Goal: Information Seeking & Learning: Understand process/instructions

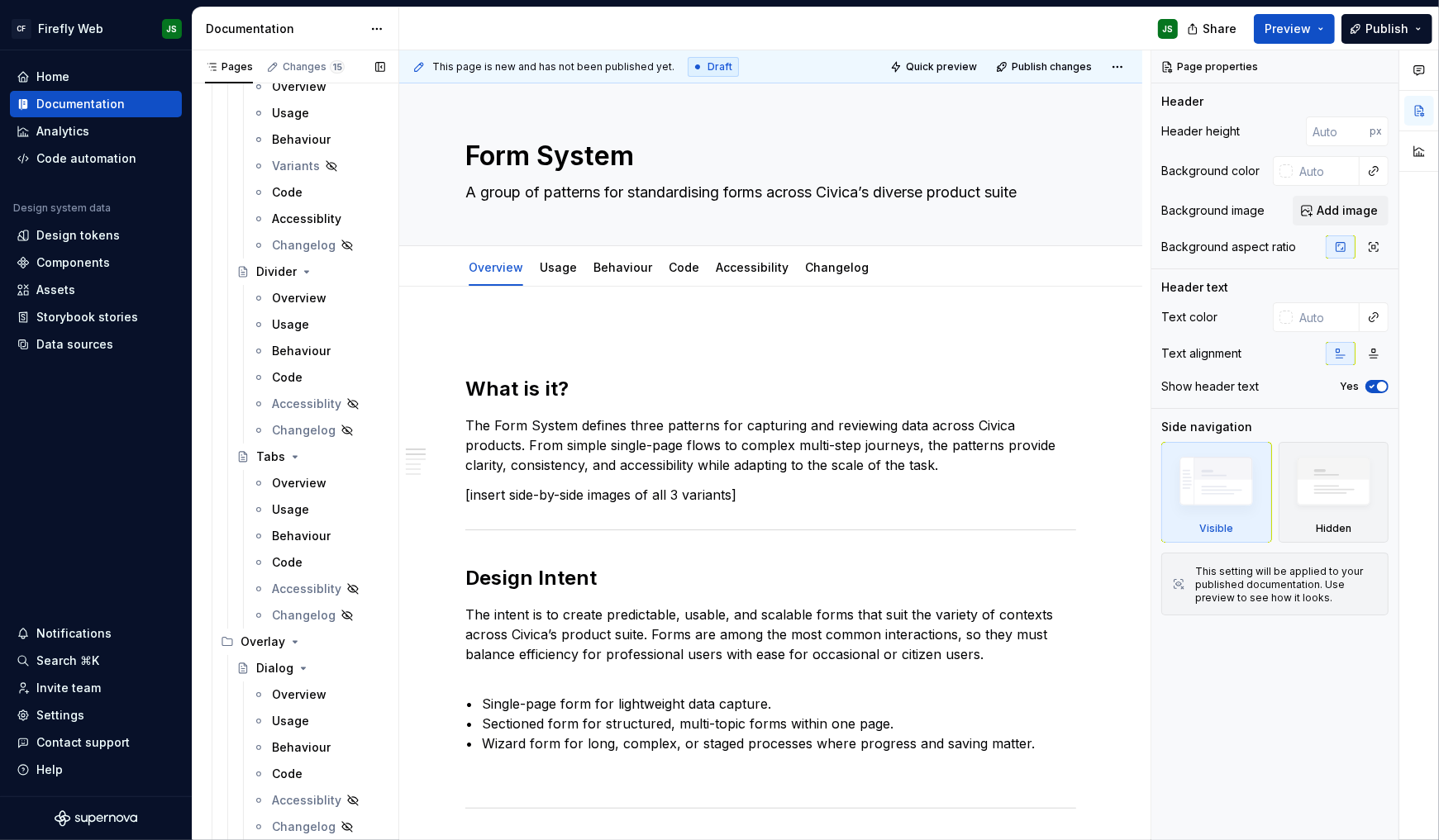
scroll to position [5408, 0]
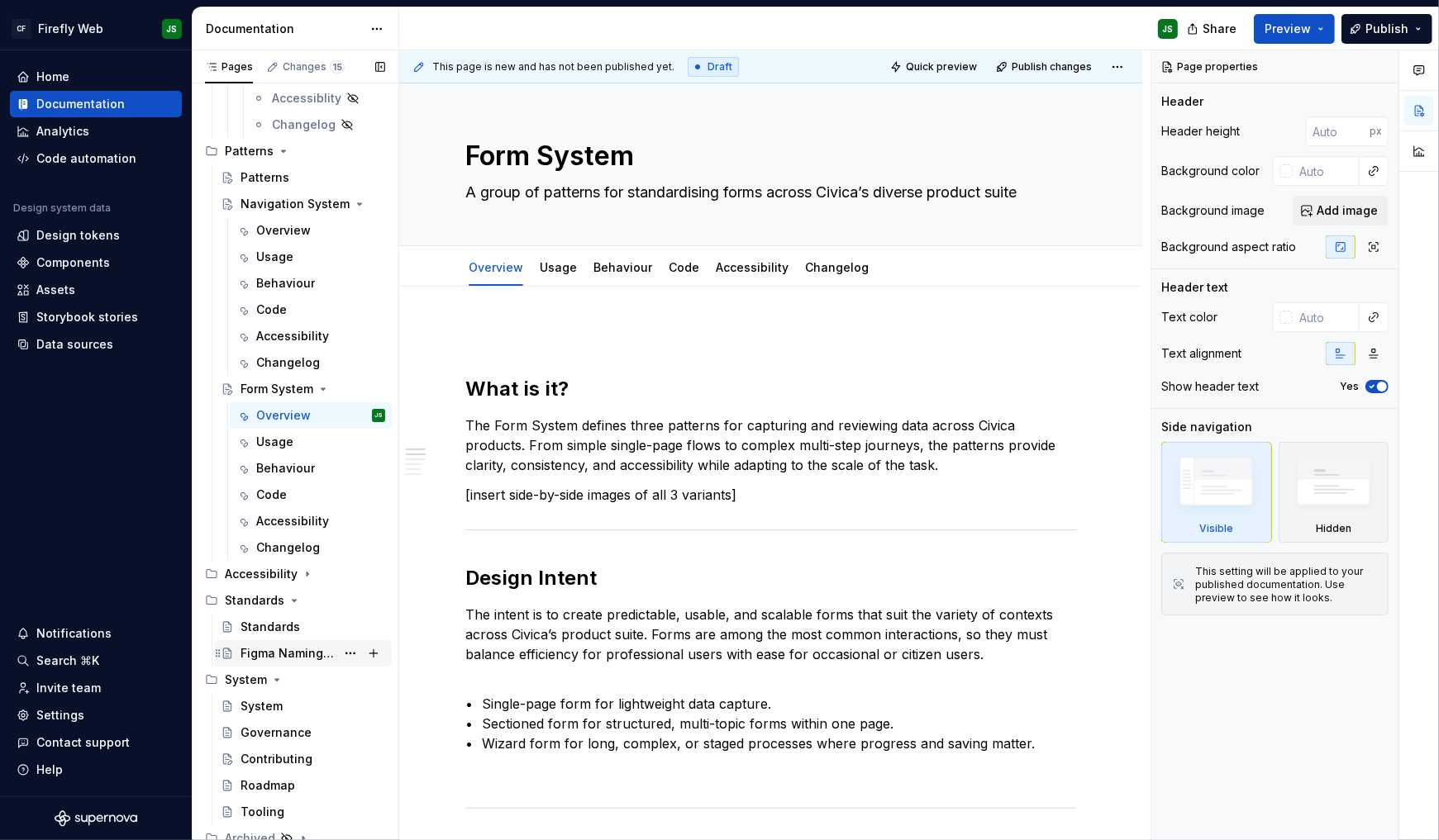
click at [283, 650] on div "Figma Naming Conventions" at bounding box center [288, 654] width 95 height 16
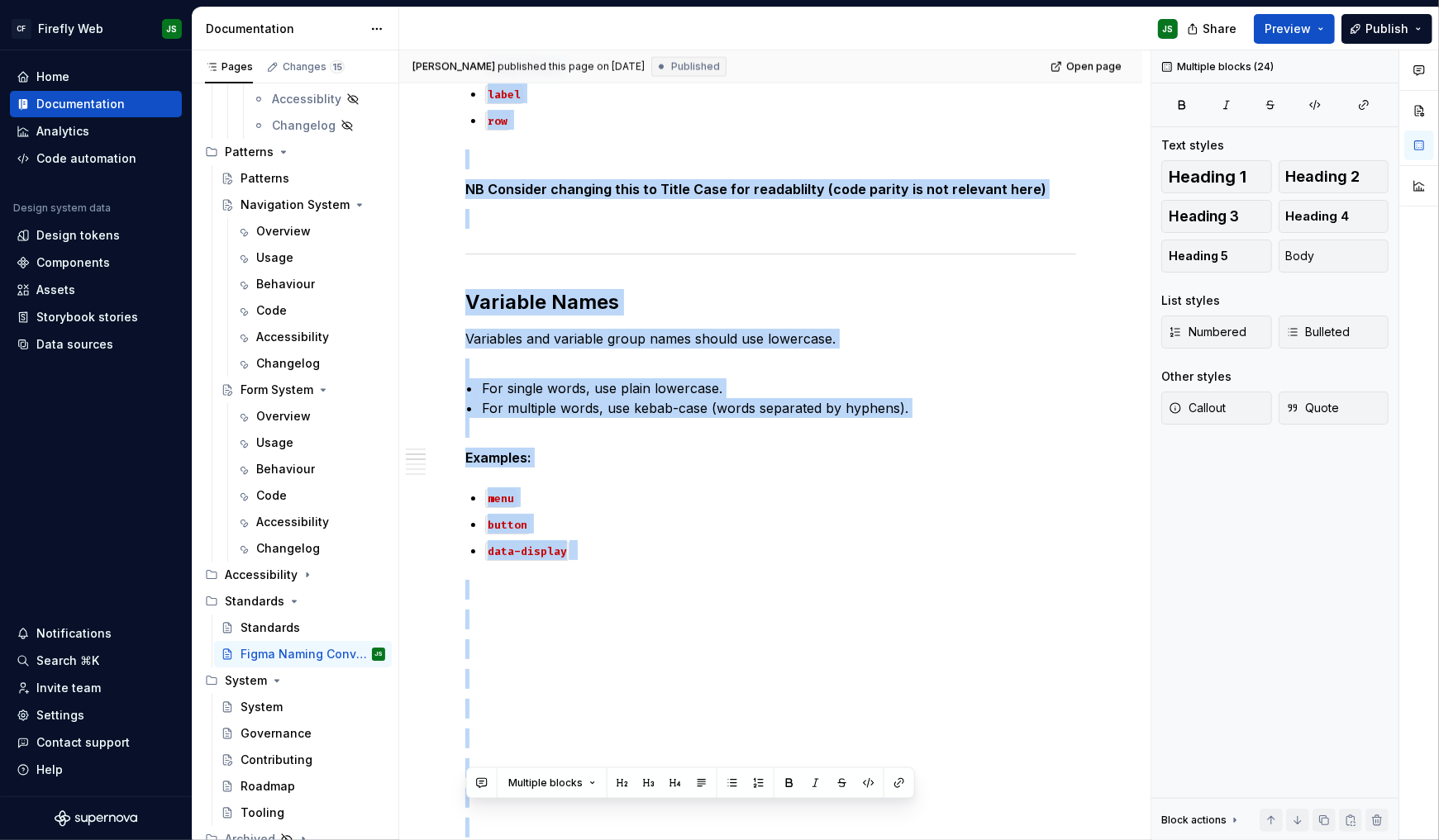
scroll to position [2483, 0]
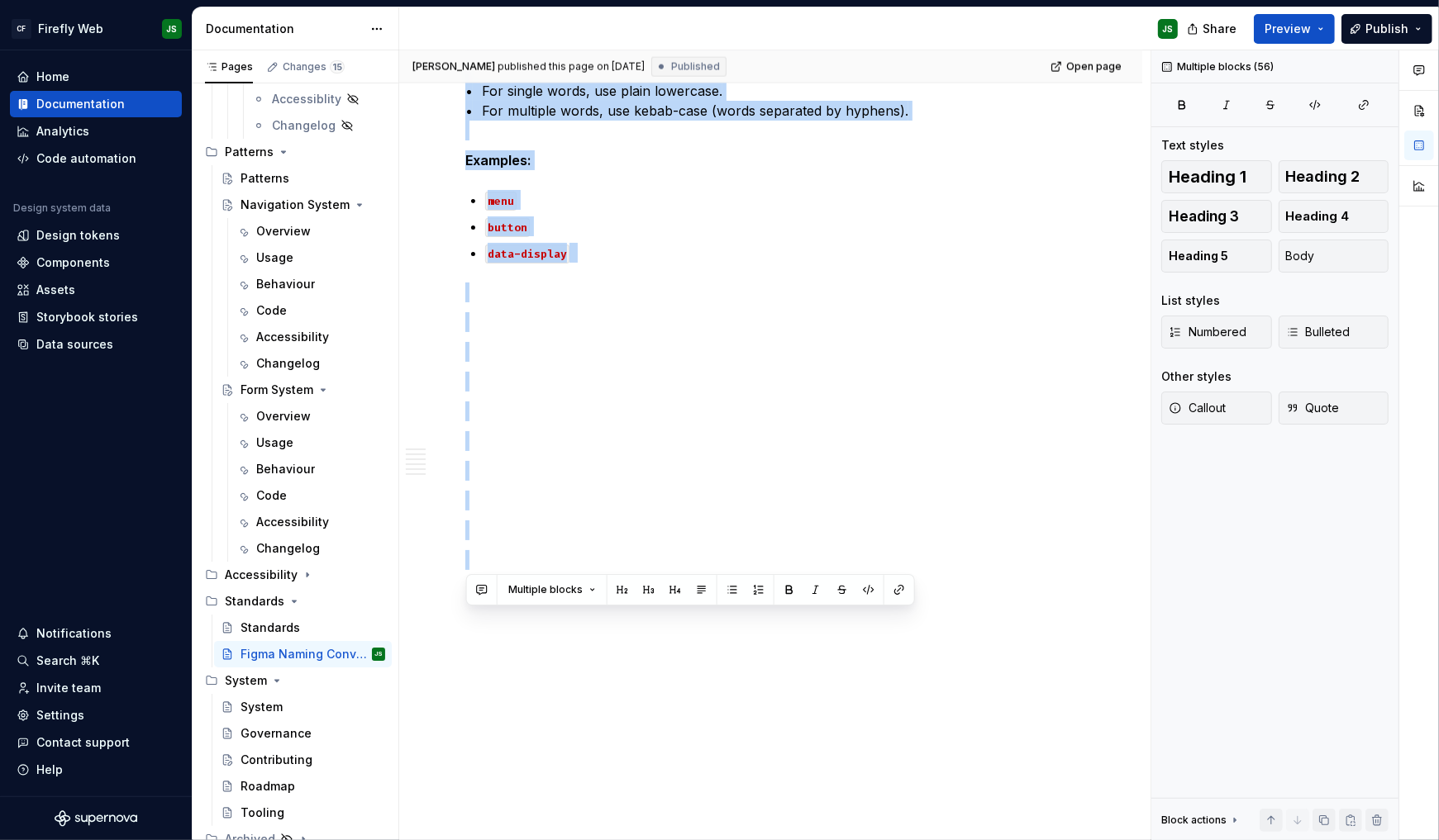
drag, startPoint x: 467, startPoint y: 372, endPoint x: 576, endPoint y: 996, distance: 633.4
click at [576, 840] on html "CF Firefly Web JS Home Documentation Analytics Code automation Design system da…" at bounding box center [720, 420] width 1439 height 840
copy div "Loremipsu Dolor Sita consectet adi eli sed doei te Incid. Utl etdo magn aliqua …"
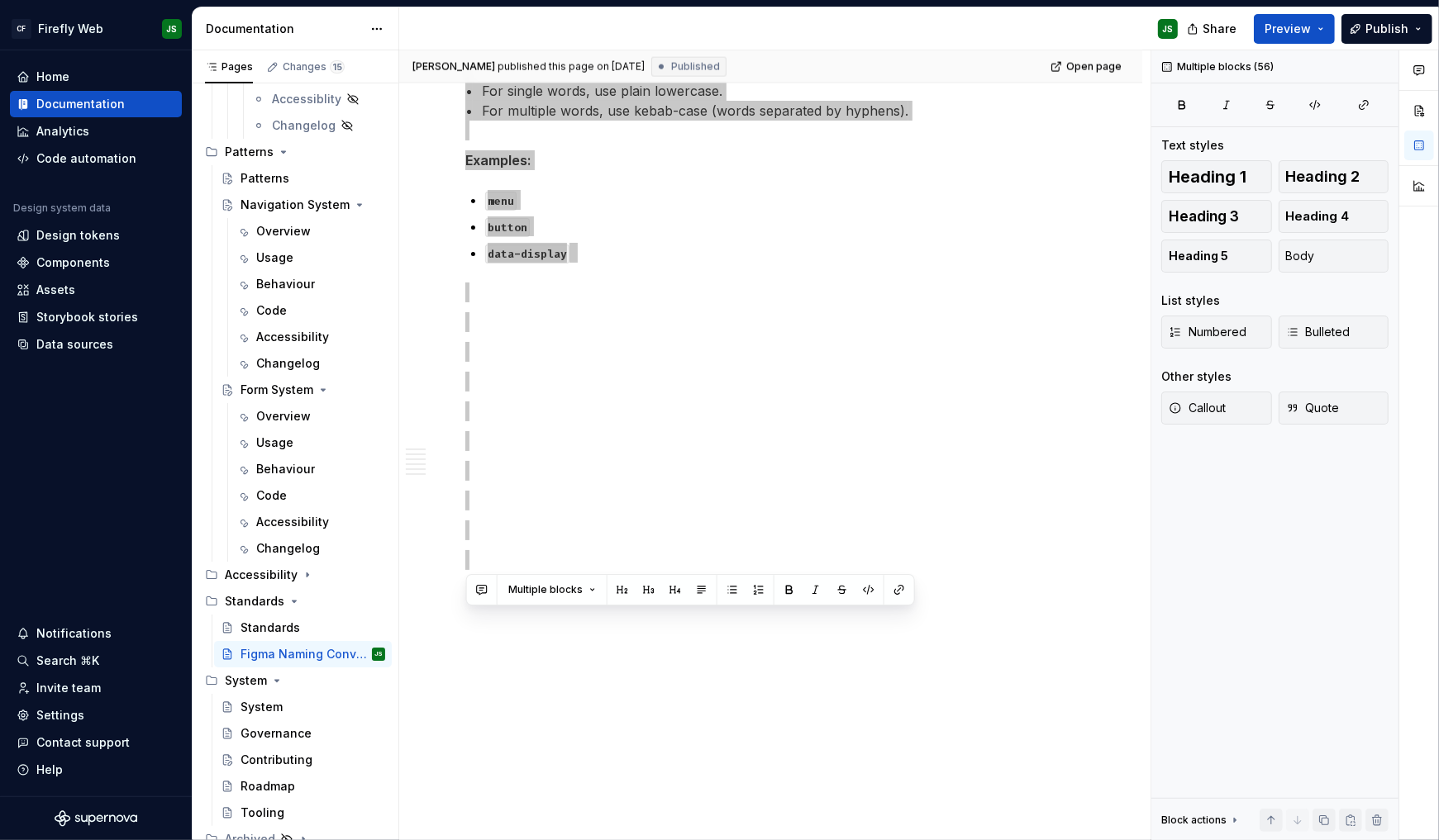
type textarea "*"
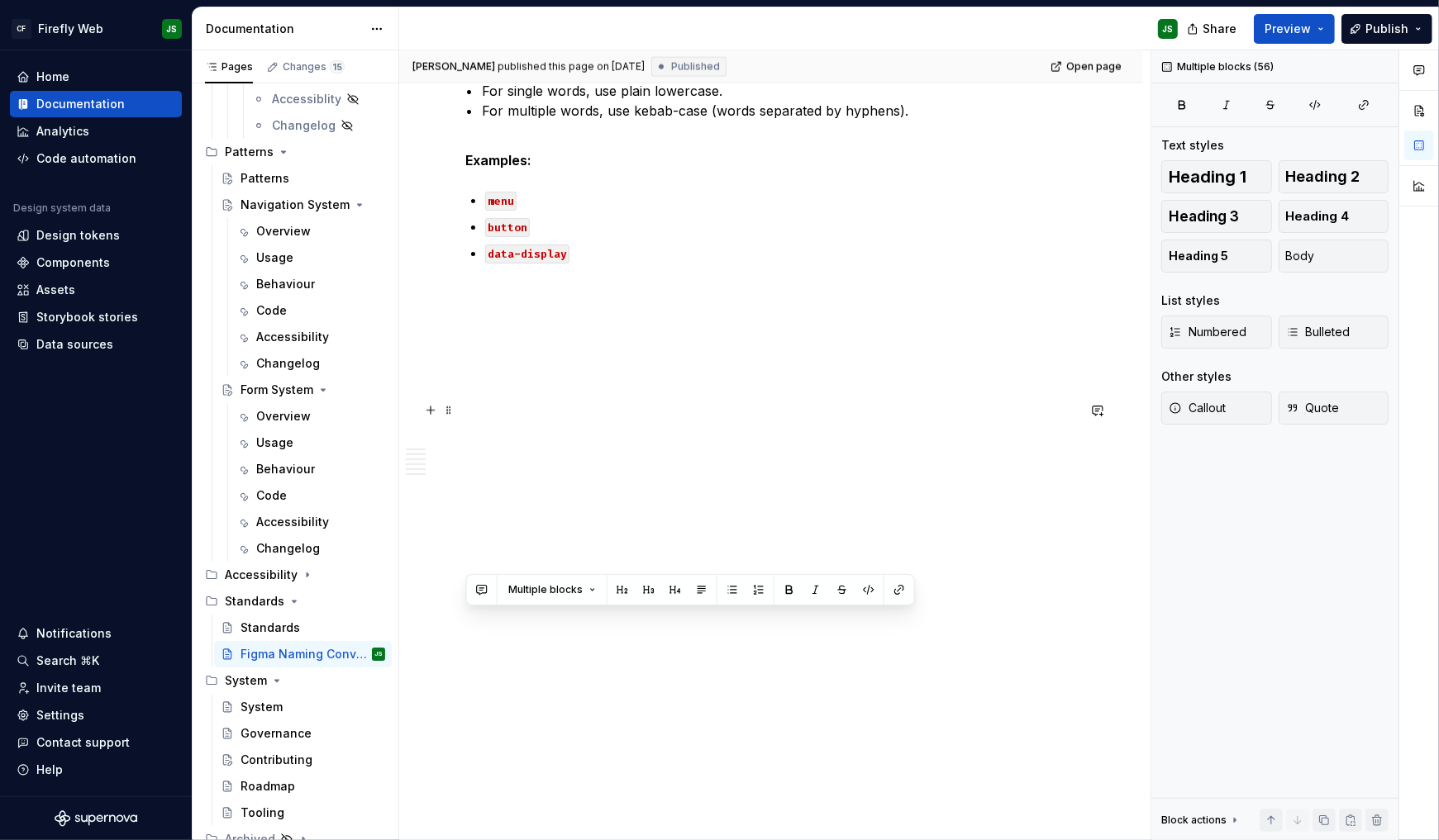
click at [630, 402] on p at bounding box center [771, 412] width 611 height 20
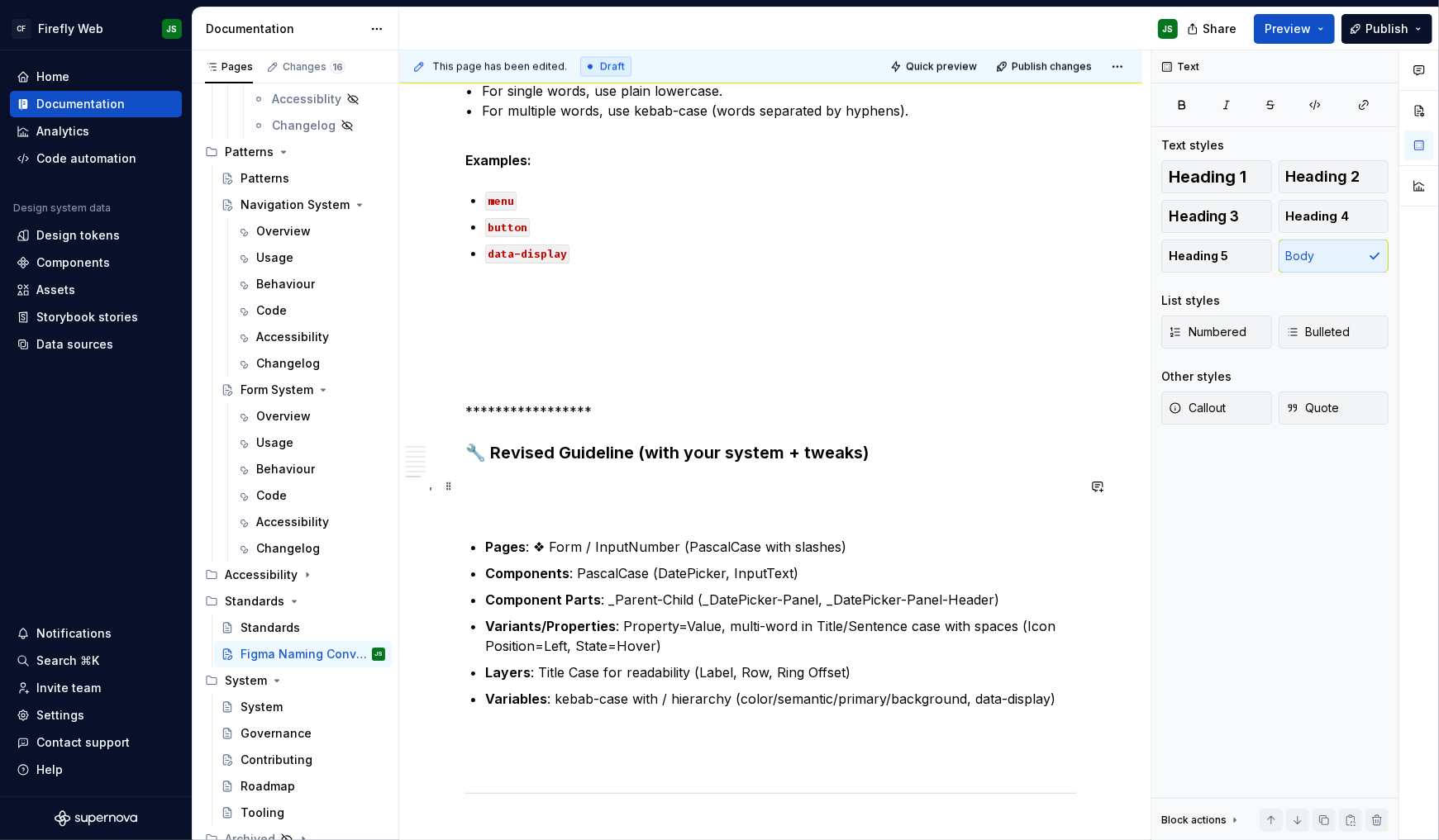
click at [669, 485] on p at bounding box center [771, 497] width 611 height 39
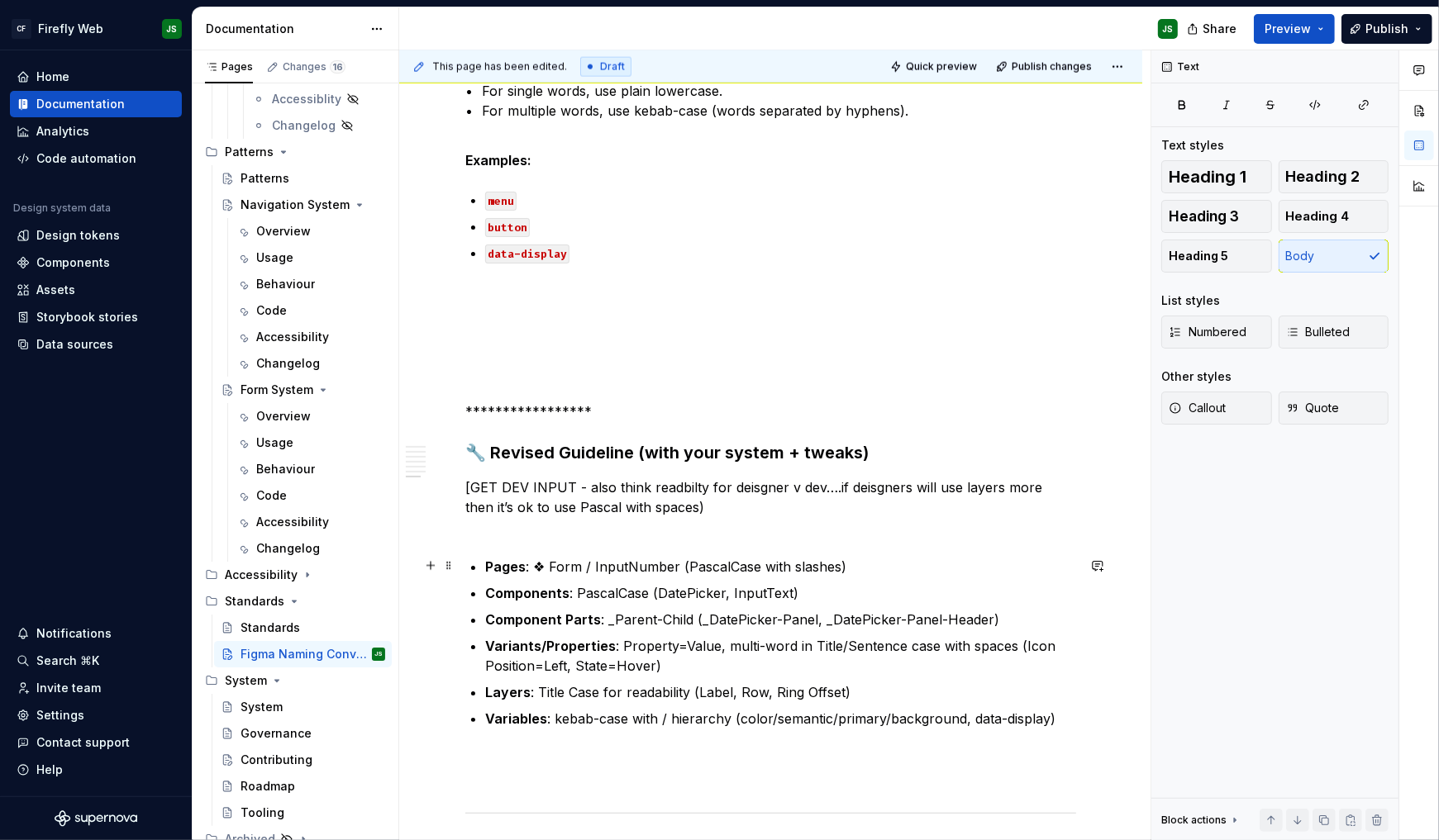
click at [710, 557] on p "Pages : ❖ Form / InputNumber (PascalCase with slashes)" at bounding box center [780, 567] width 591 height 20
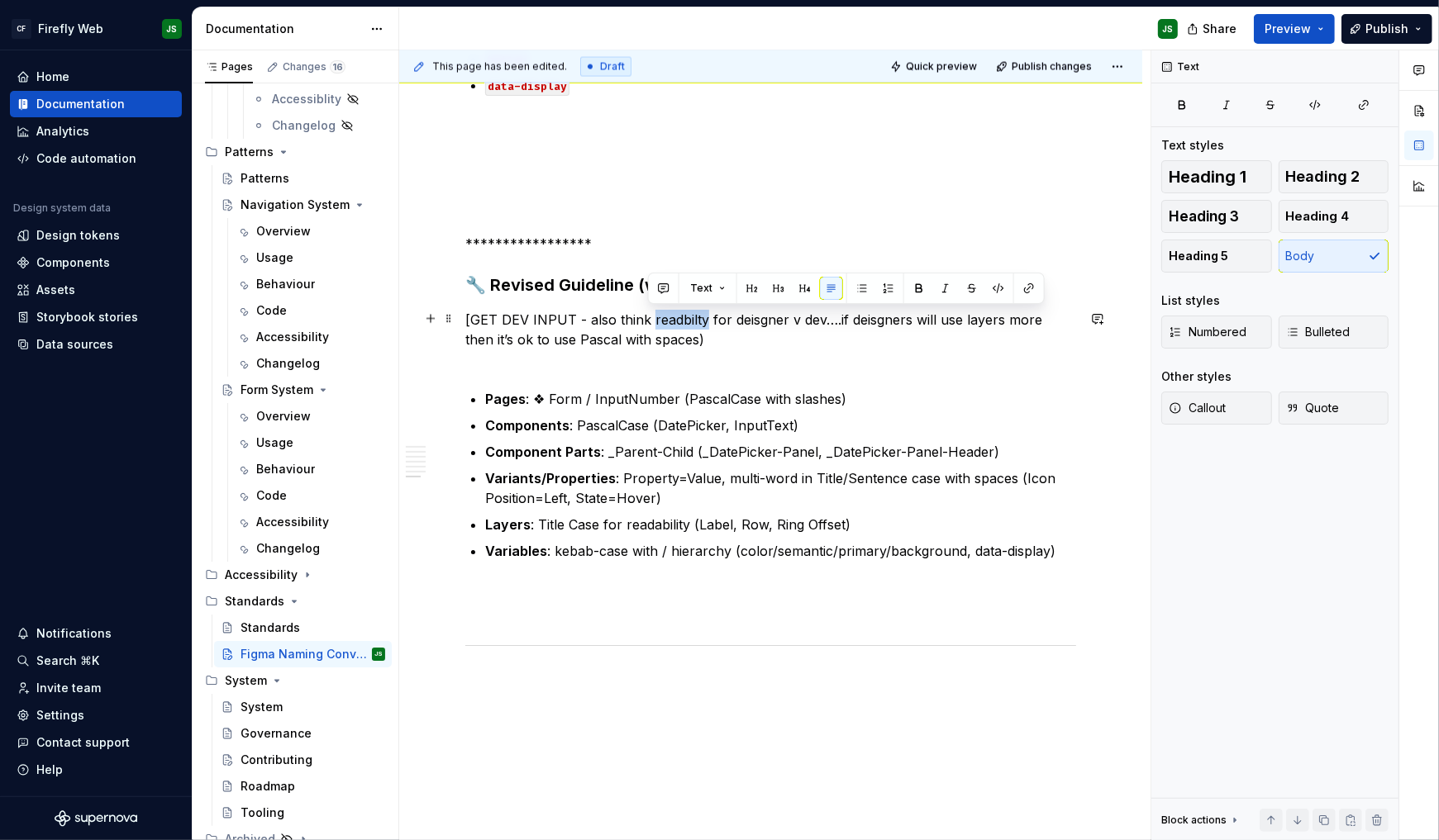
scroll to position [2652, 0]
click at [709, 345] on p "[GET DEV INPUT - also think readbilty for deisgner v dev….if deisgners will use…" at bounding box center [771, 338] width 611 height 59
click at [675, 318] on p "[GET DEV INPUT - also think readbilty for deisgner v dev….if deisgners will use…" at bounding box center [771, 338] width 611 height 59
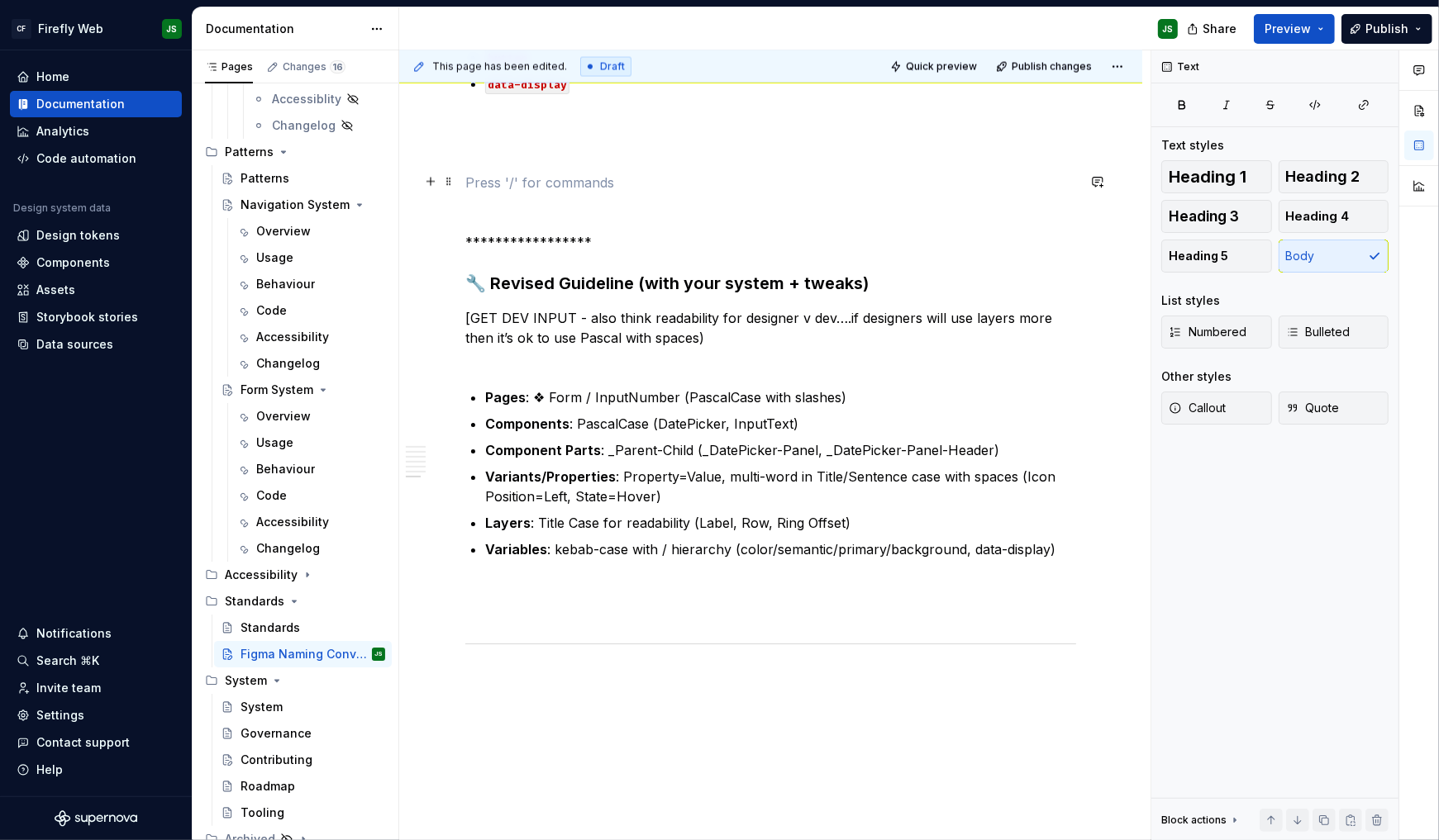
click at [711, 184] on p at bounding box center [771, 183] width 611 height 20
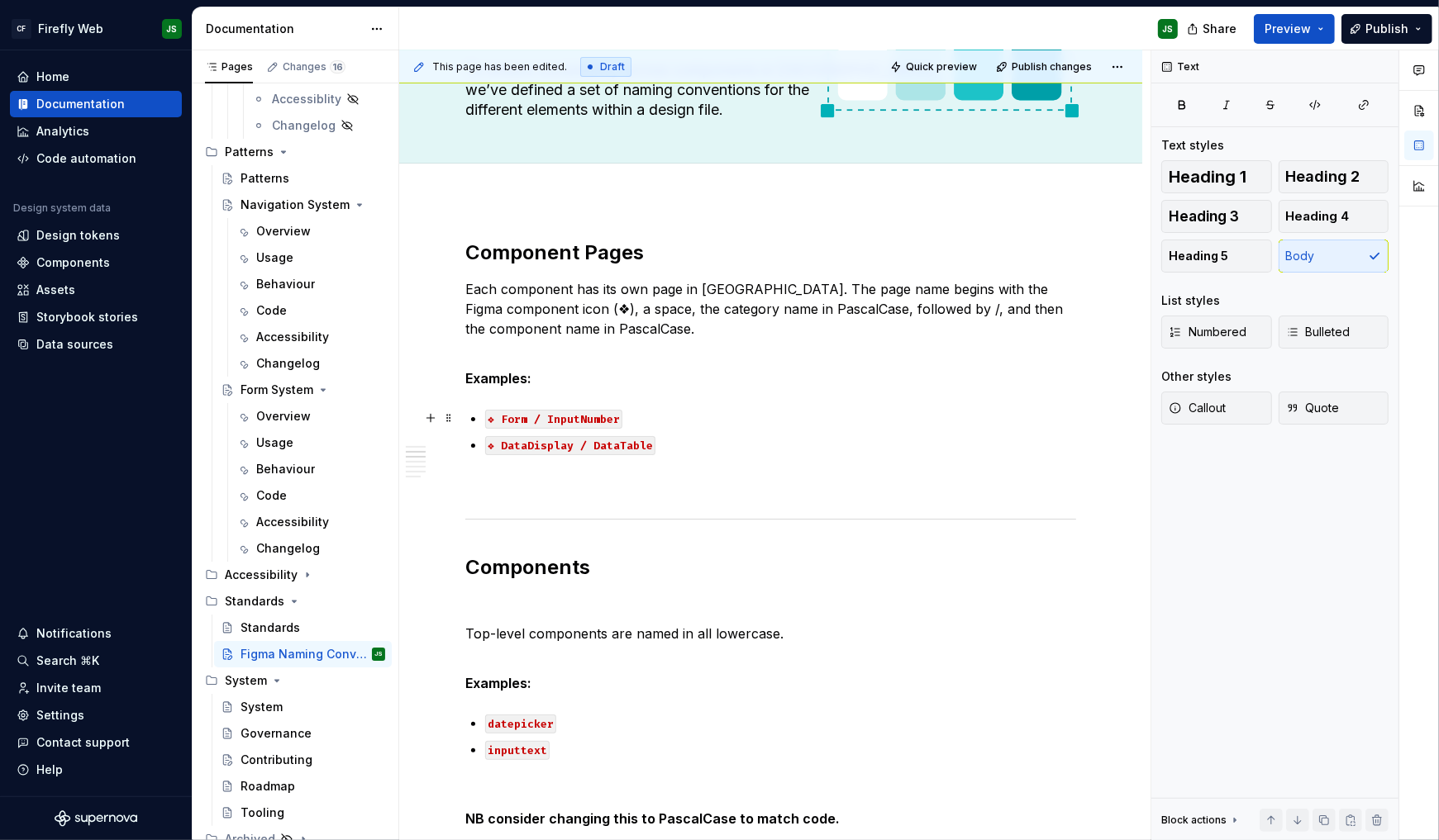
scroll to position [0, 0]
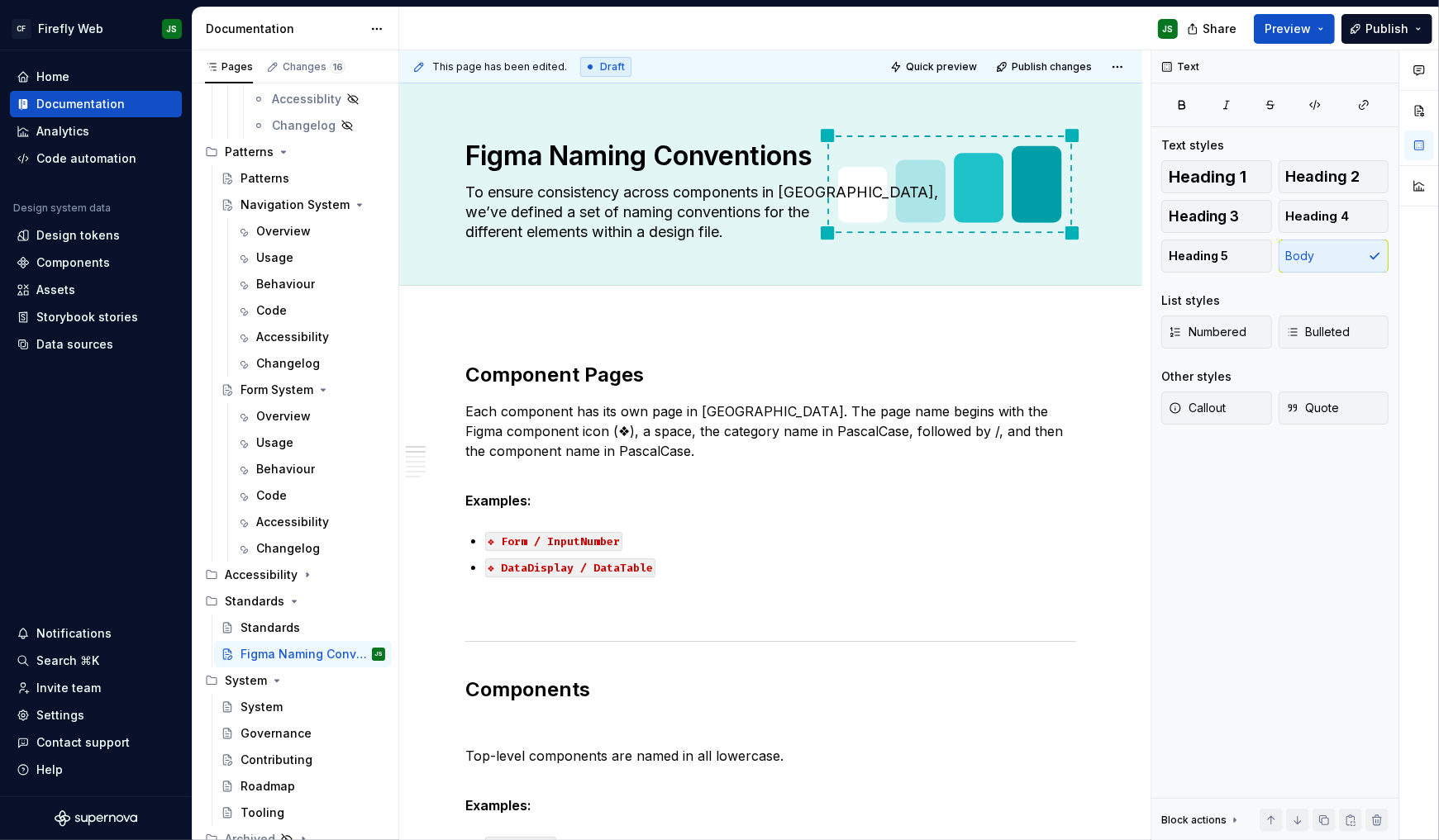
type textarea "*"
